Goal: Information Seeking & Learning: Find contact information

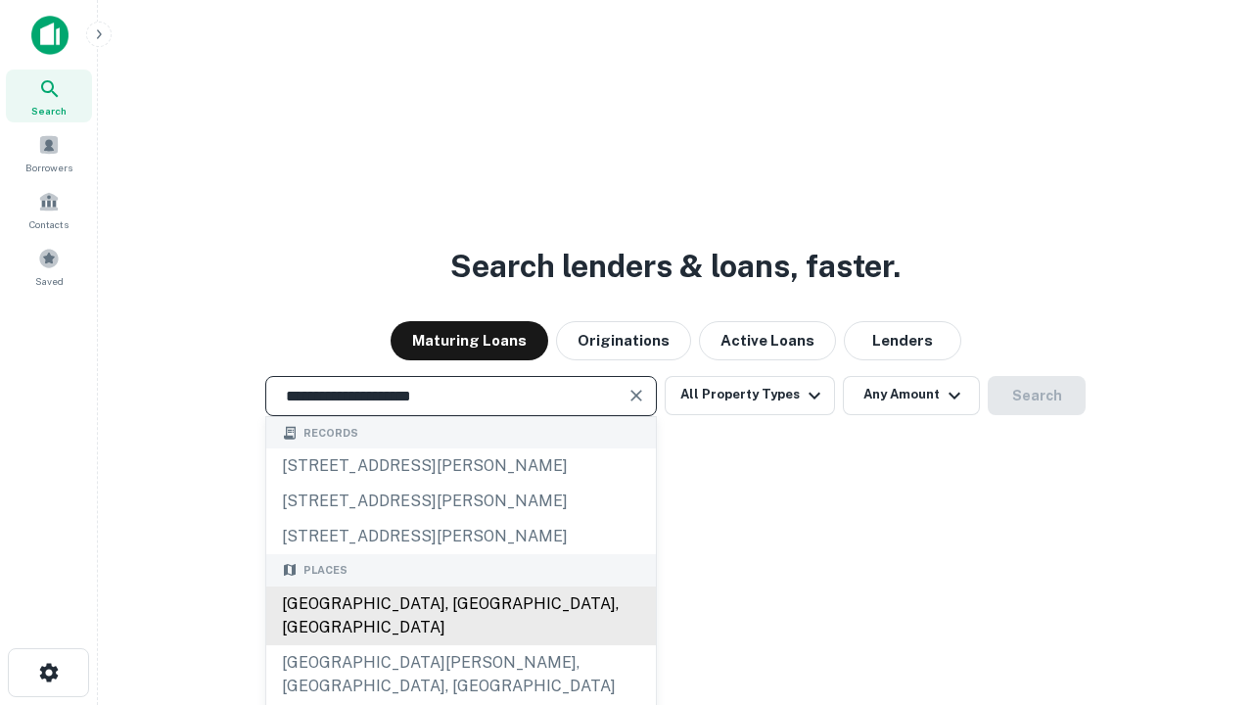
click at [460, 645] on div "[GEOGRAPHIC_DATA], [GEOGRAPHIC_DATA], [GEOGRAPHIC_DATA]" at bounding box center [461, 615] width 390 height 59
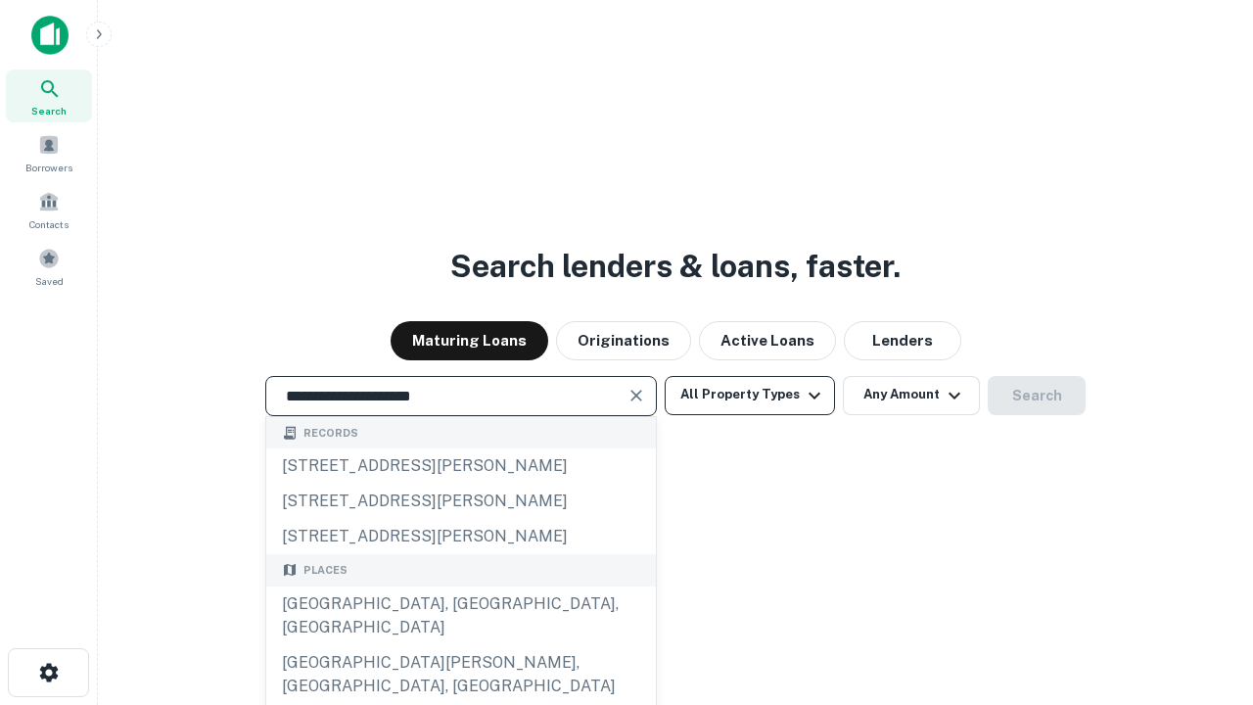
type input "**********"
click at [750, 394] on button "All Property Types" at bounding box center [750, 395] width 170 height 39
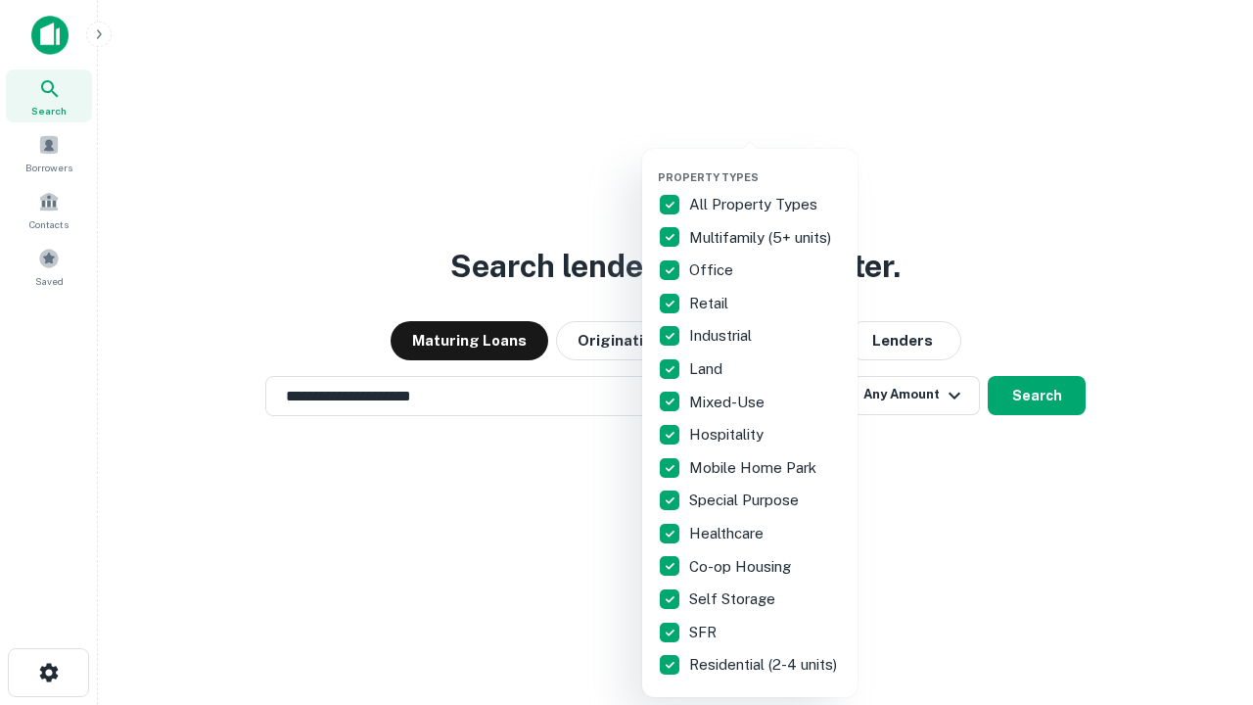
click at [765, 164] on button "button" at bounding box center [765, 164] width 215 height 1
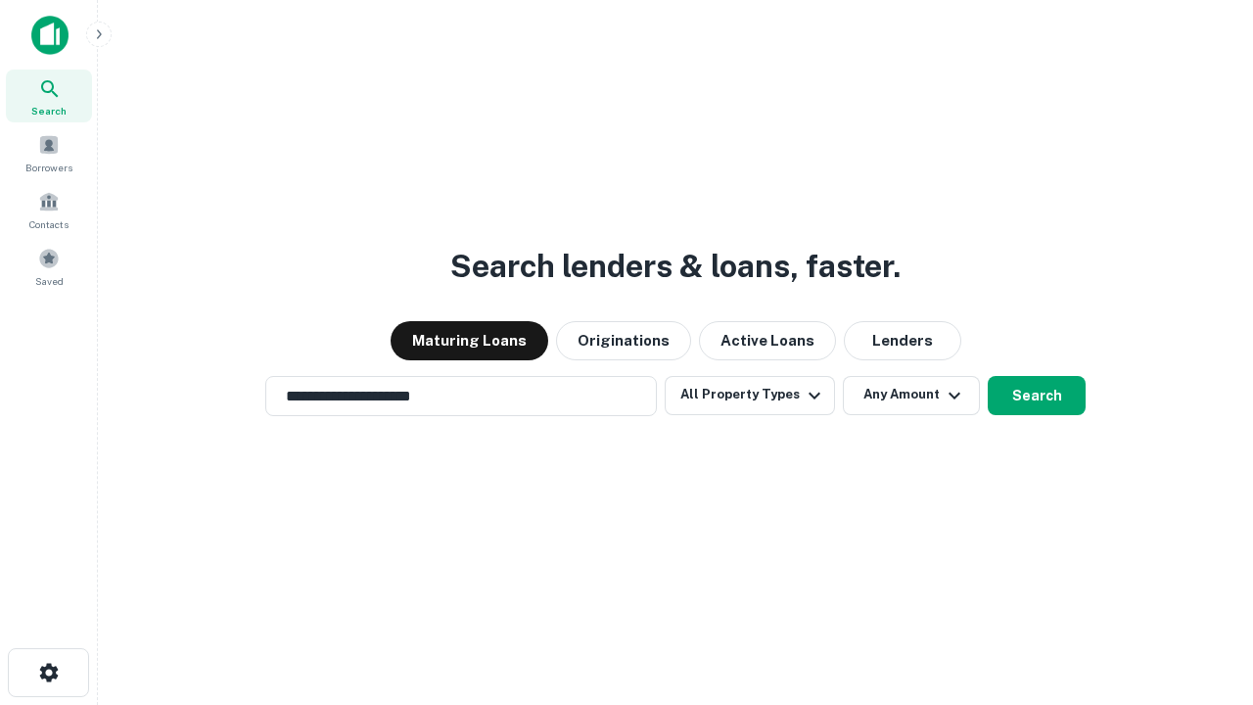
scroll to position [30, 0]
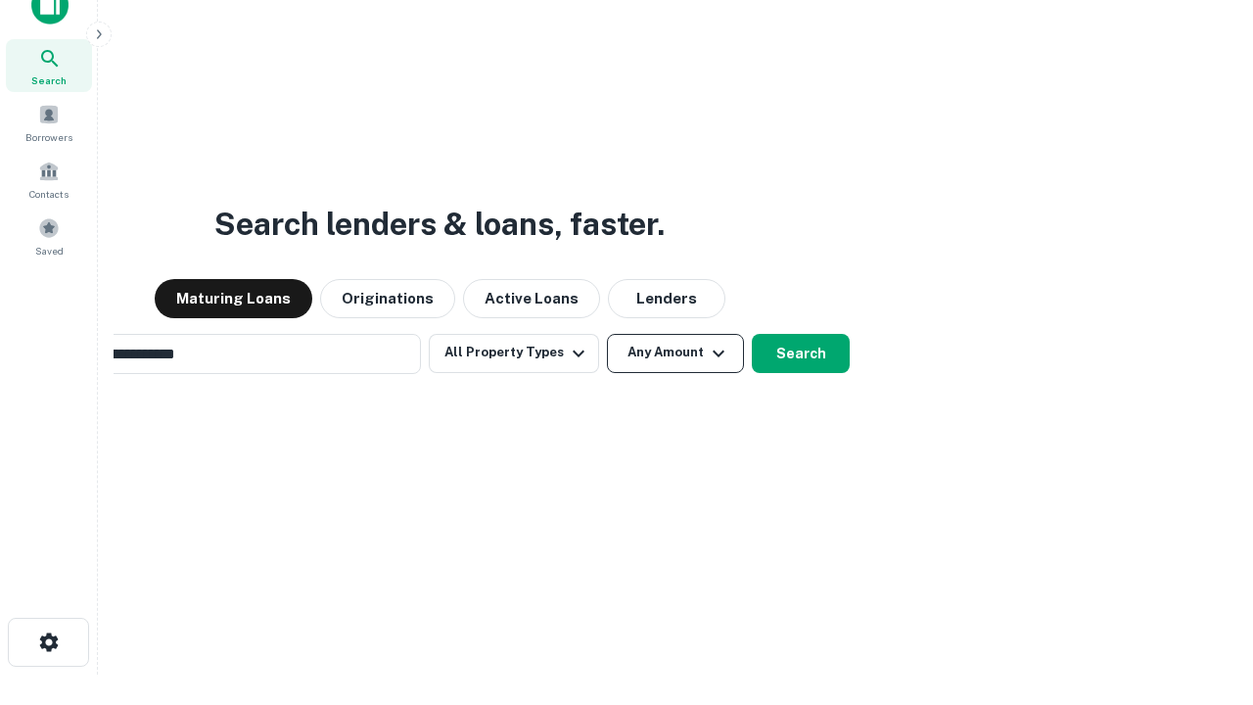
click at [607, 334] on button "Any Amount" at bounding box center [675, 353] width 137 height 39
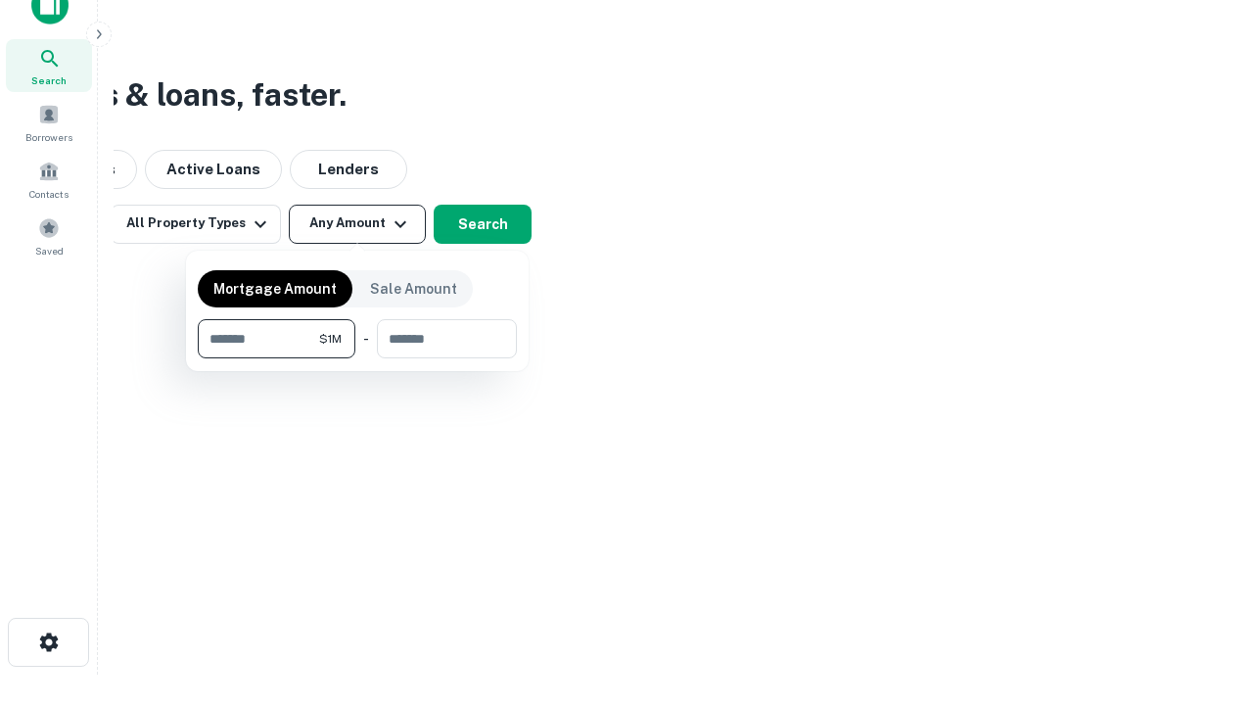
scroll to position [31, 0]
type input "*******"
click at [357, 358] on button "button" at bounding box center [357, 358] width 319 height 1
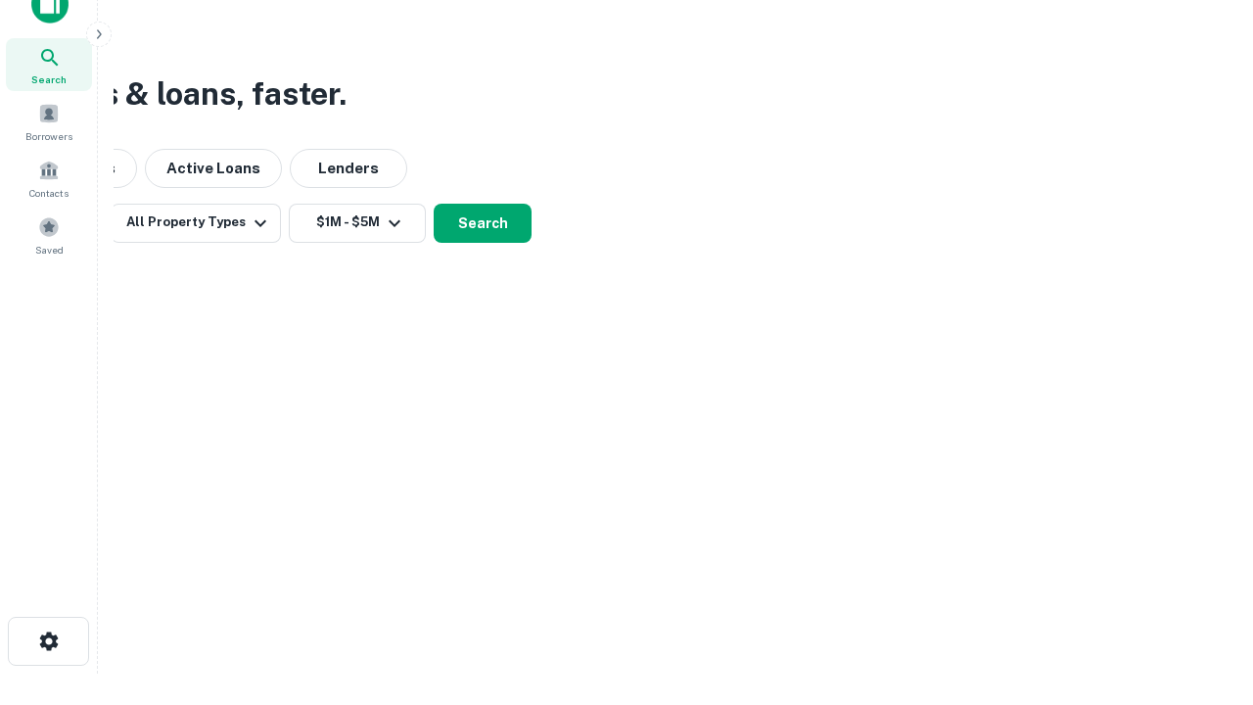
scroll to position [12, 361]
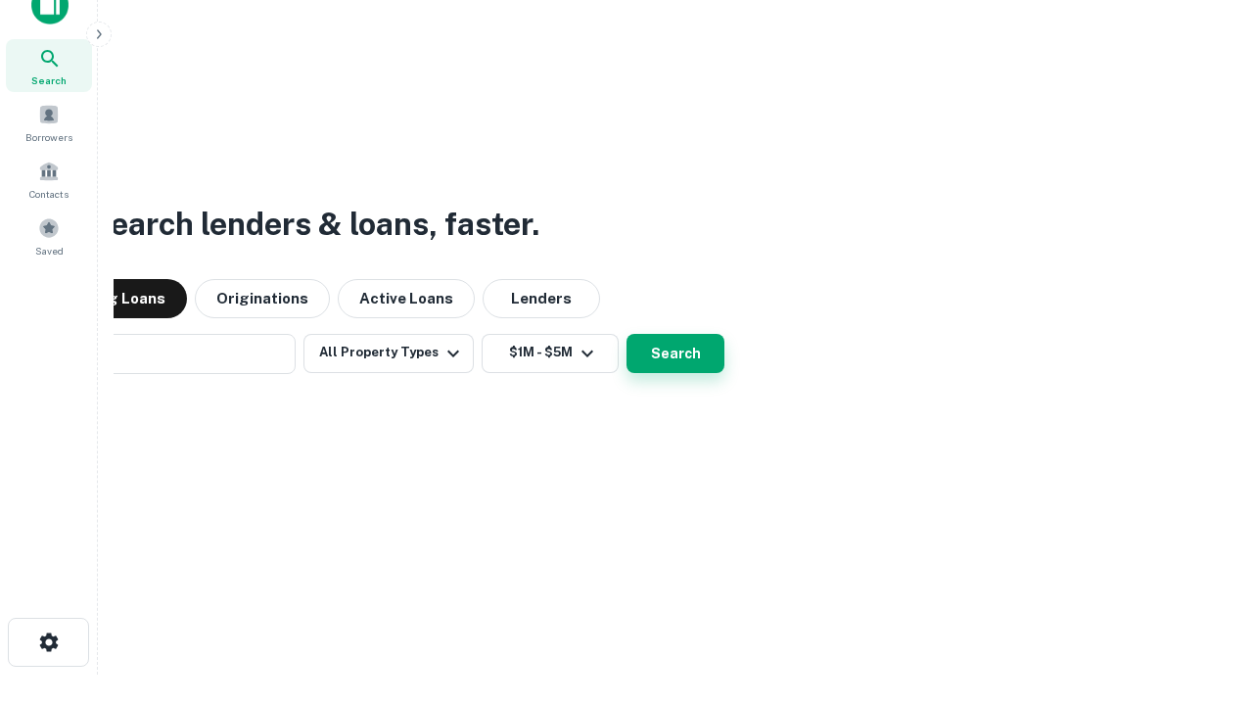
click at [626, 334] on button "Search" at bounding box center [675, 353] width 98 height 39
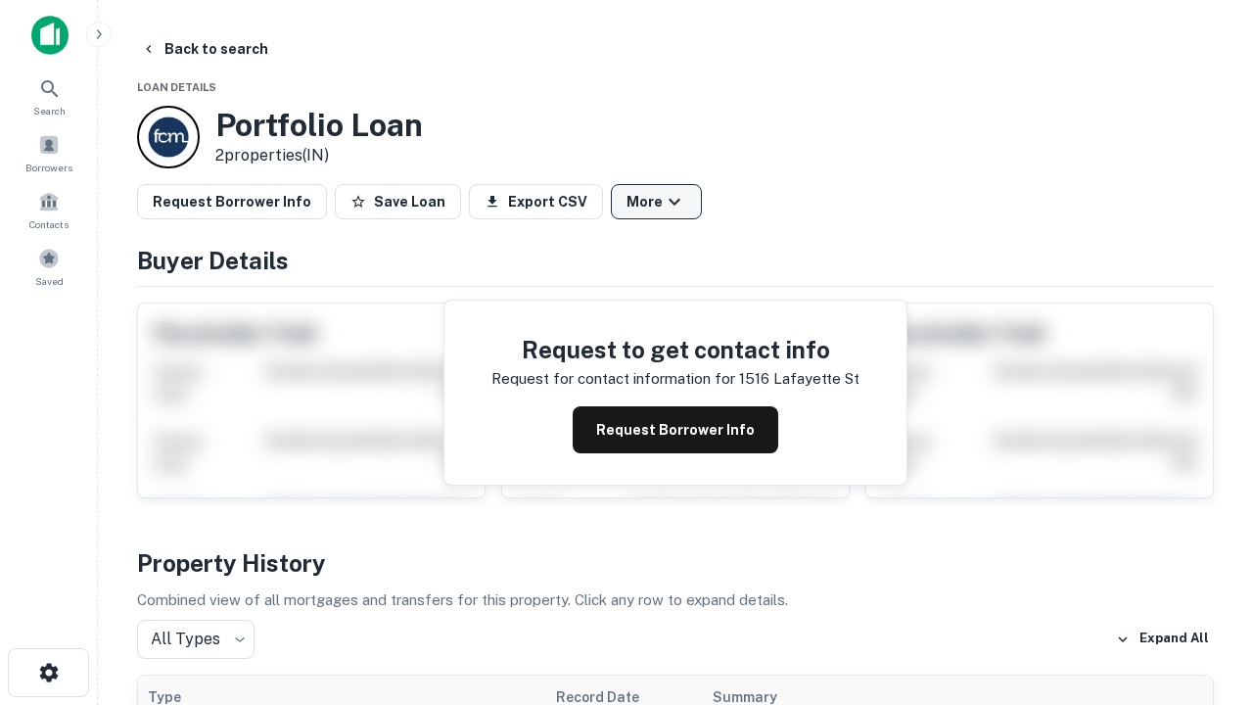
click at [656, 202] on button "More" at bounding box center [656, 201] width 91 height 35
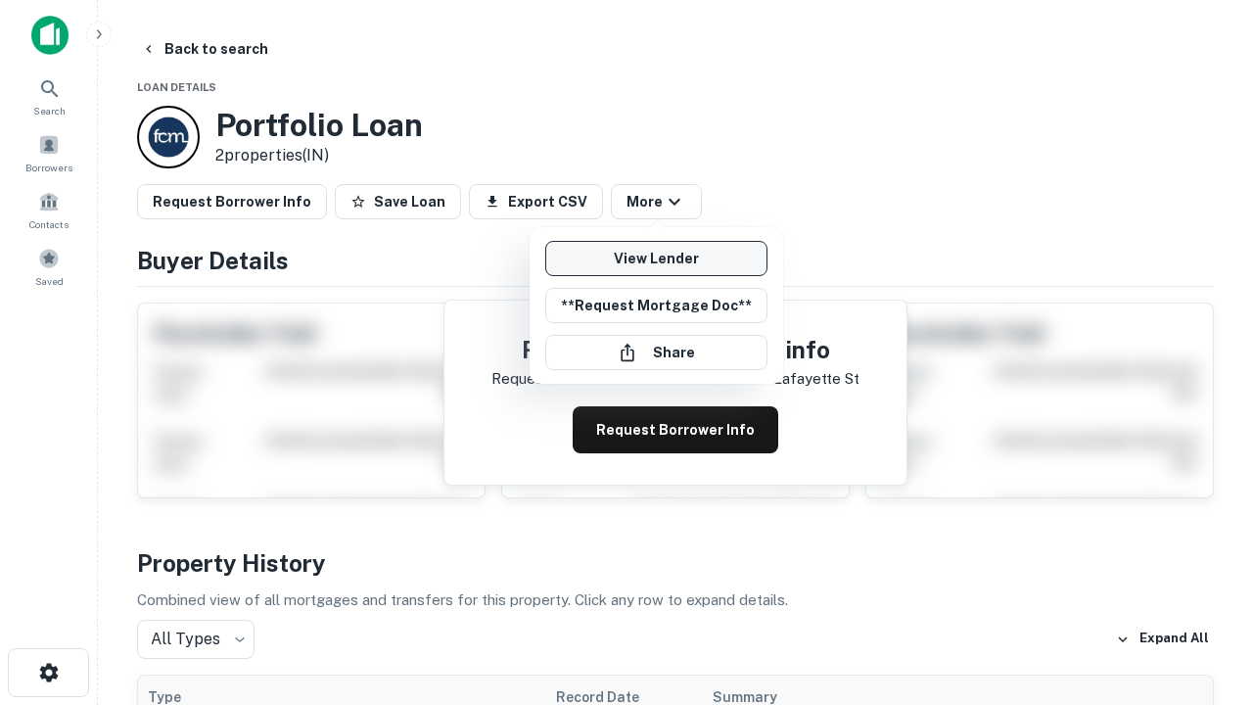
click at [656, 258] on link "View Lender" at bounding box center [656, 258] width 222 height 35
